Goal: Task Accomplishment & Management: Use online tool/utility

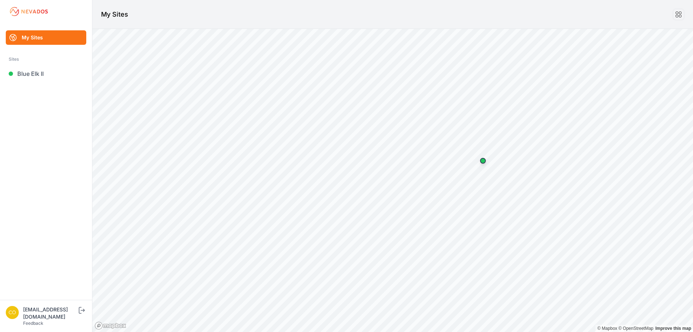
click at [26, 41] on link "My Sites" at bounding box center [46, 37] width 80 height 14
click at [82, 313] on icon "submit" at bounding box center [80, 310] width 3 height 6
click at [24, 71] on link "[GEOGRAPHIC_DATA]" at bounding box center [46, 73] width 80 height 14
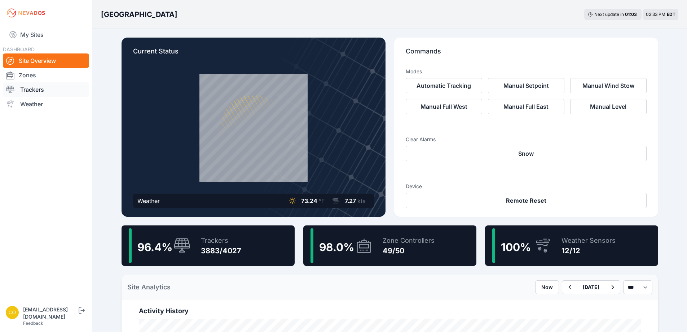
click at [34, 90] on link "Trackers" at bounding box center [46, 89] width 86 height 14
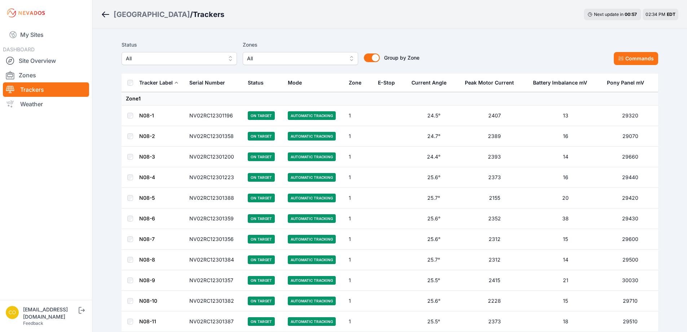
click at [276, 60] on span "All" at bounding box center [295, 58] width 97 height 9
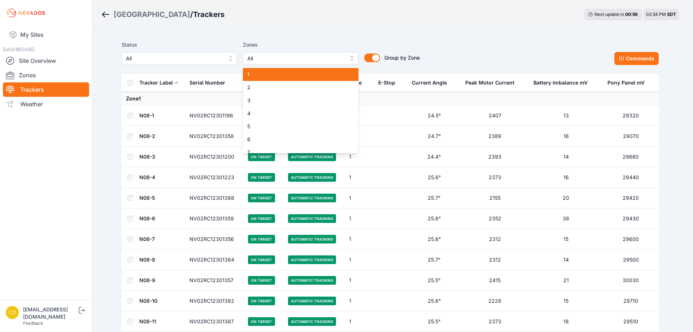
click at [275, 73] on span "1" at bounding box center [296, 74] width 98 height 7
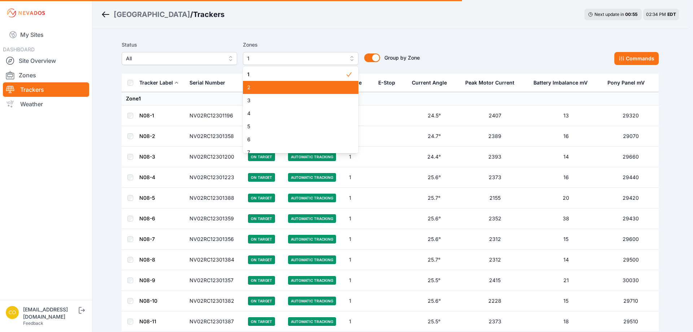
click at [275, 87] on span "2" at bounding box center [296, 87] width 98 height 7
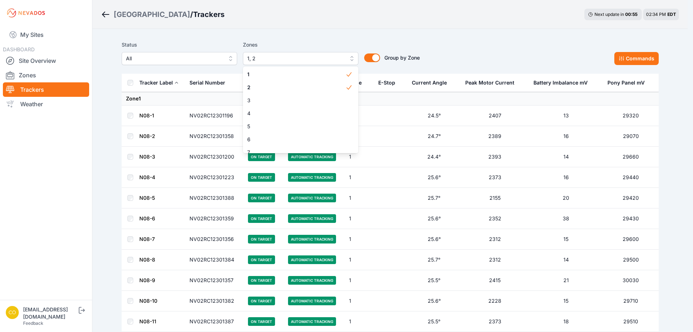
click at [560, 47] on div "Status All Zones 1, 2 1 2 3 4 5 6 7 8 9 10 11 12 13 14 15 16 17 18 19 20 21 22 …" at bounding box center [390, 52] width 537 height 25
click at [622, 61] on icon at bounding box center [621, 59] width 6 height 6
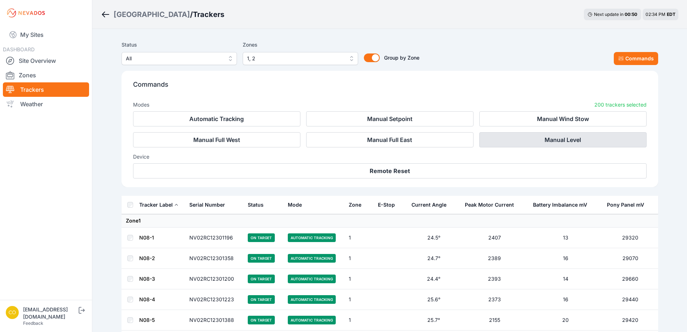
click at [496, 140] on button "Manual Level" at bounding box center [563, 139] width 167 height 15
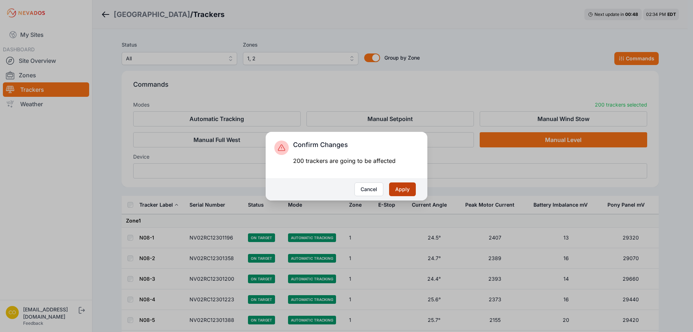
click at [408, 185] on button "Apply" at bounding box center [402, 189] width 27 height 14
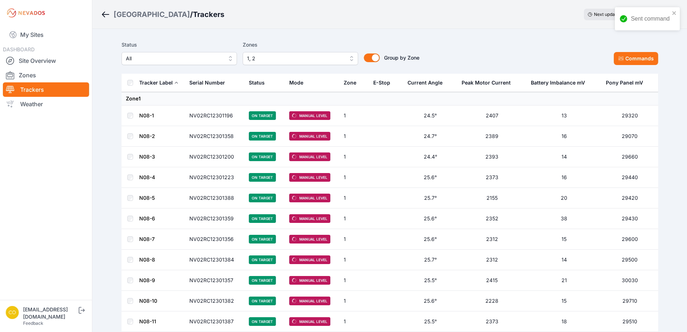
click at [342, 61] on span "1, 2" at bounding box center [295, 58] width 97 height 9
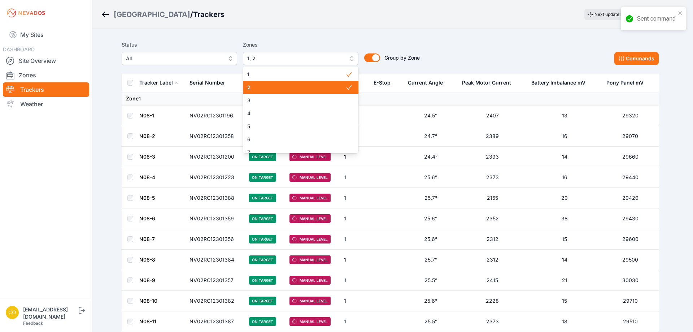
click at [323, 90] on span "2" at bounding box center [296, 87] width 98 height 7
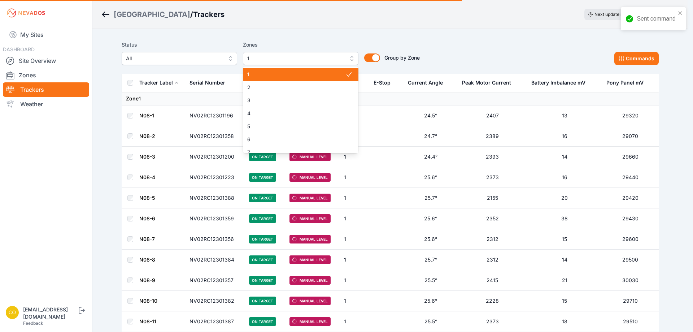
click at [323, 76] on span "1" at bounding box center [296, 74] width 98 height 7
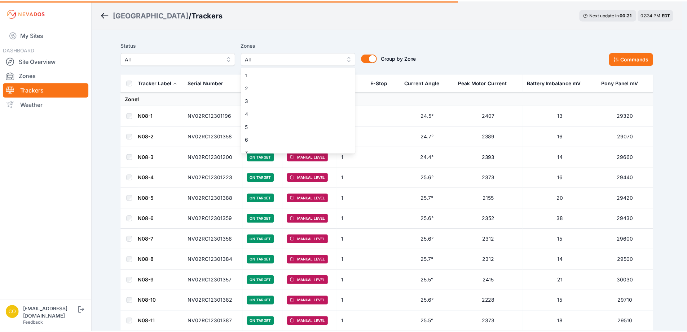
scroll to position [144, 0]
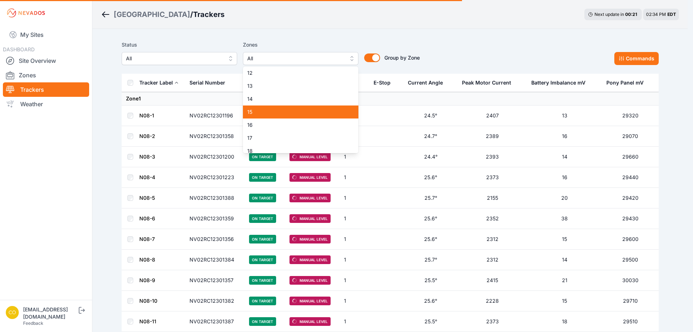
click at [302, 101] on span "14" at bounding box center [296, 98] width 98 height 7
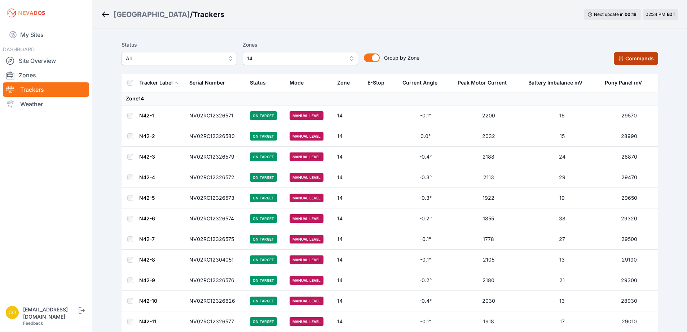
click at [639, 57] on button "Commands" at bounding box center [636, 58] width 44 height 13
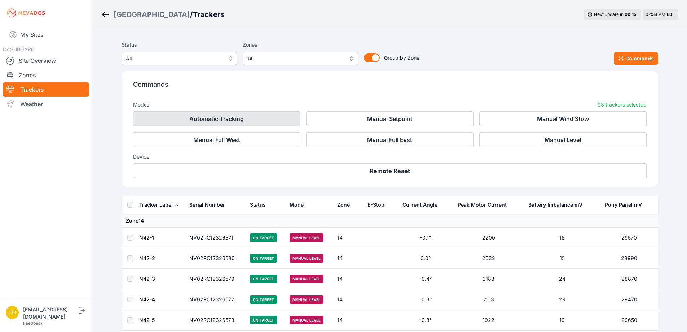
click at [257, 119] on button "Automatic Tracking" at bounding box center [216, 118] width 167 height 15
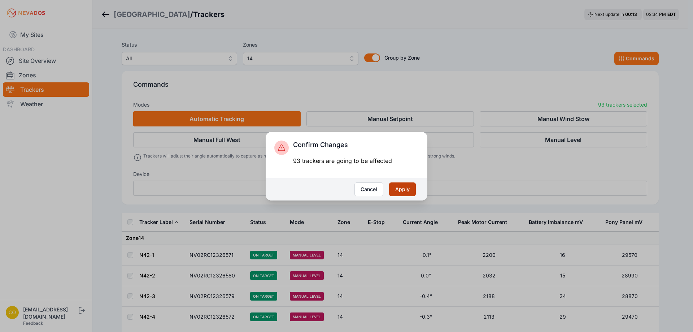
click at [406, 187] on button "Apply" at bounding box center [402, 189] width 27 height 14
